Goal: Find contact information: Find contact information

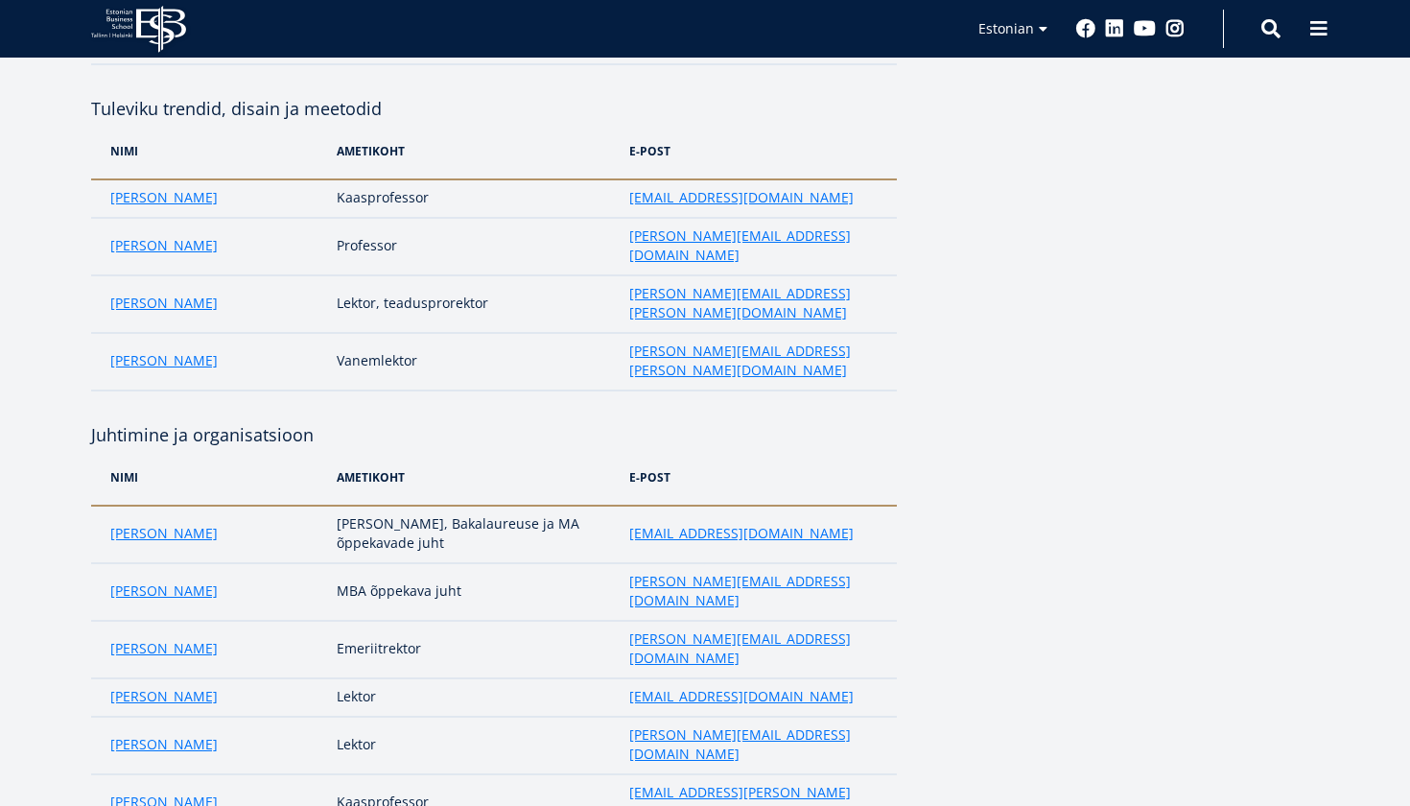
scroll to position [1159, 0]
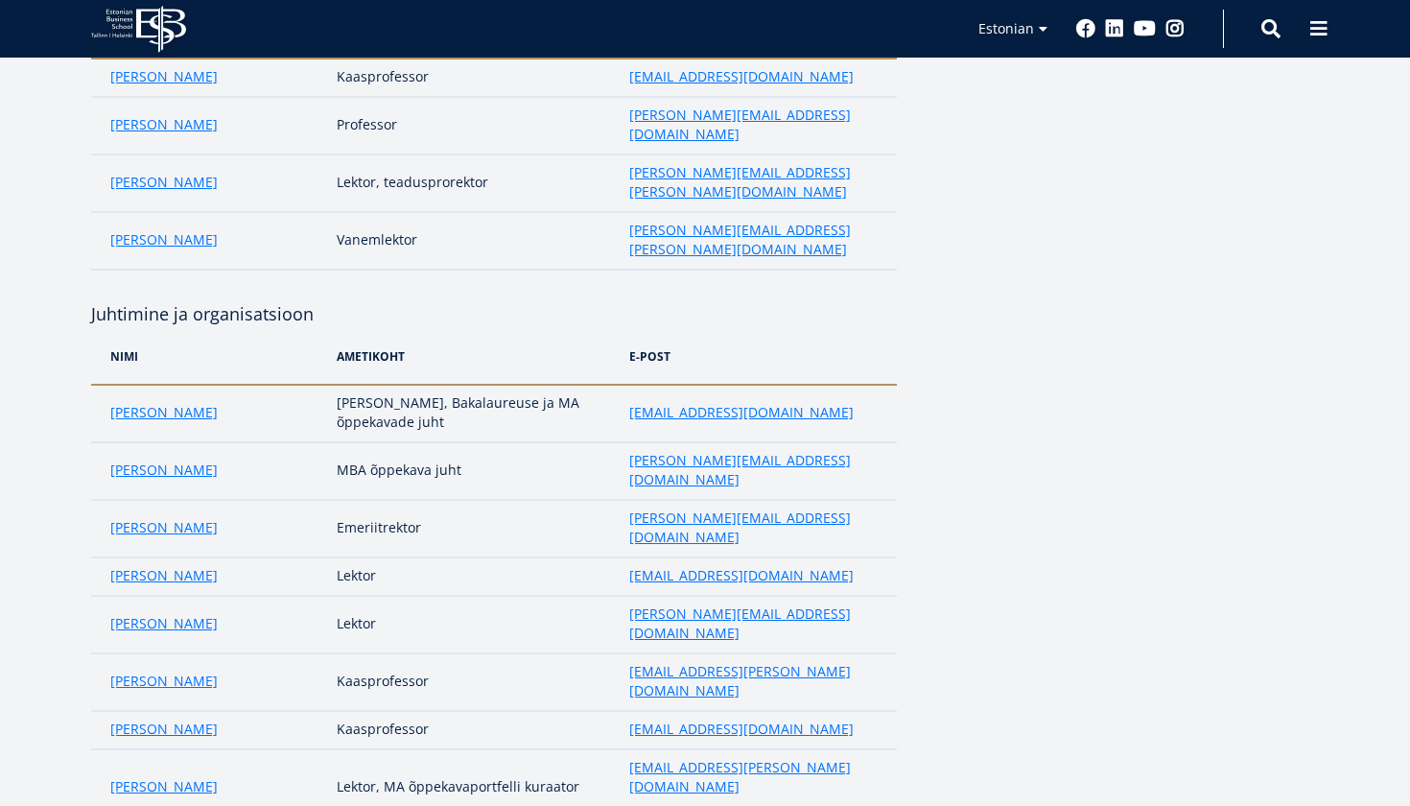
click at [629, 566] on link "ester.eomois@ebs.ee" at bounding box center [741, 575] width 224 height 19
drag, startPoint x: 215, startPoint y: 679, endPoint x: 96, endPoint y: 676, distance: 119.0
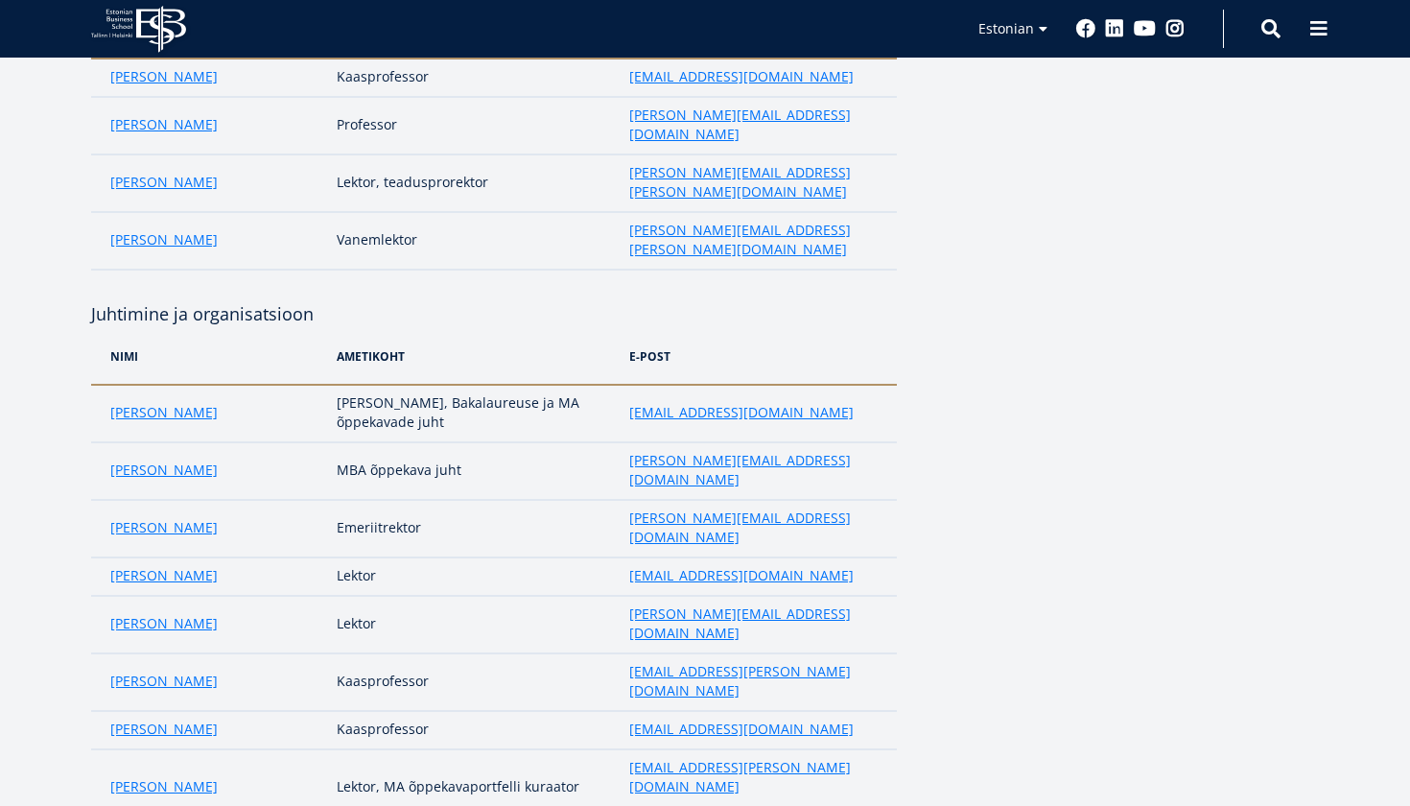
copy link "[PERSON_NAME]"
drag, startPoint x: 598, startPoint y: 666, endPoint x: 754, endPoint y: 670, distance: 155.4
copy tr "[EMAIL_ADDRESS][DOMAIN_NAME]"
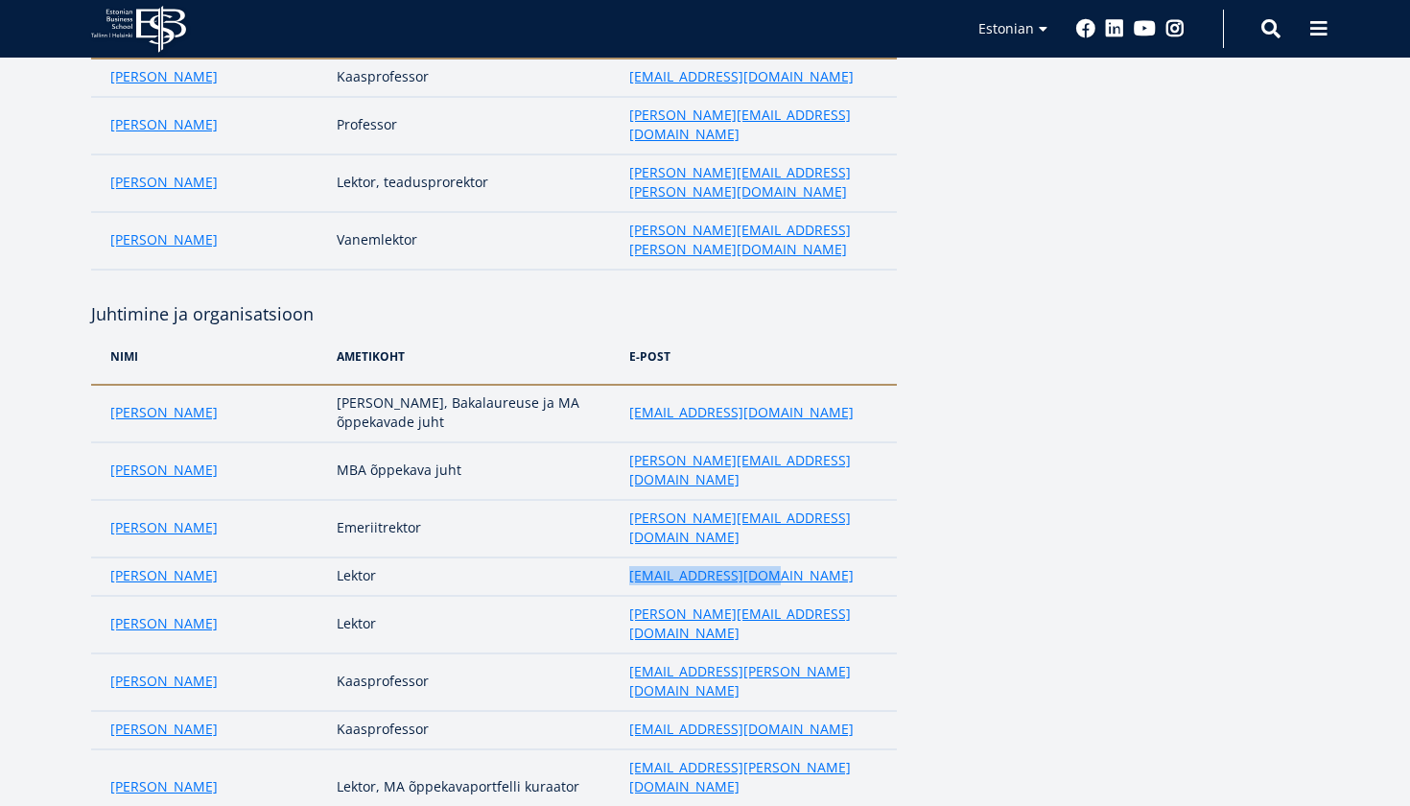
drag, startPoint x: 771, startPoint y: 371, endPoint x: 607, endPoint y: 367, distance: 164.1
click at [620, 557] on td "ester.eomois@ebs.ee" at bounding box center [758, 576] width 277 height 38
copy link "ester.eomois@ebs.ee"
